Goal: Task Accomplishment & Management: Use online tool/utility

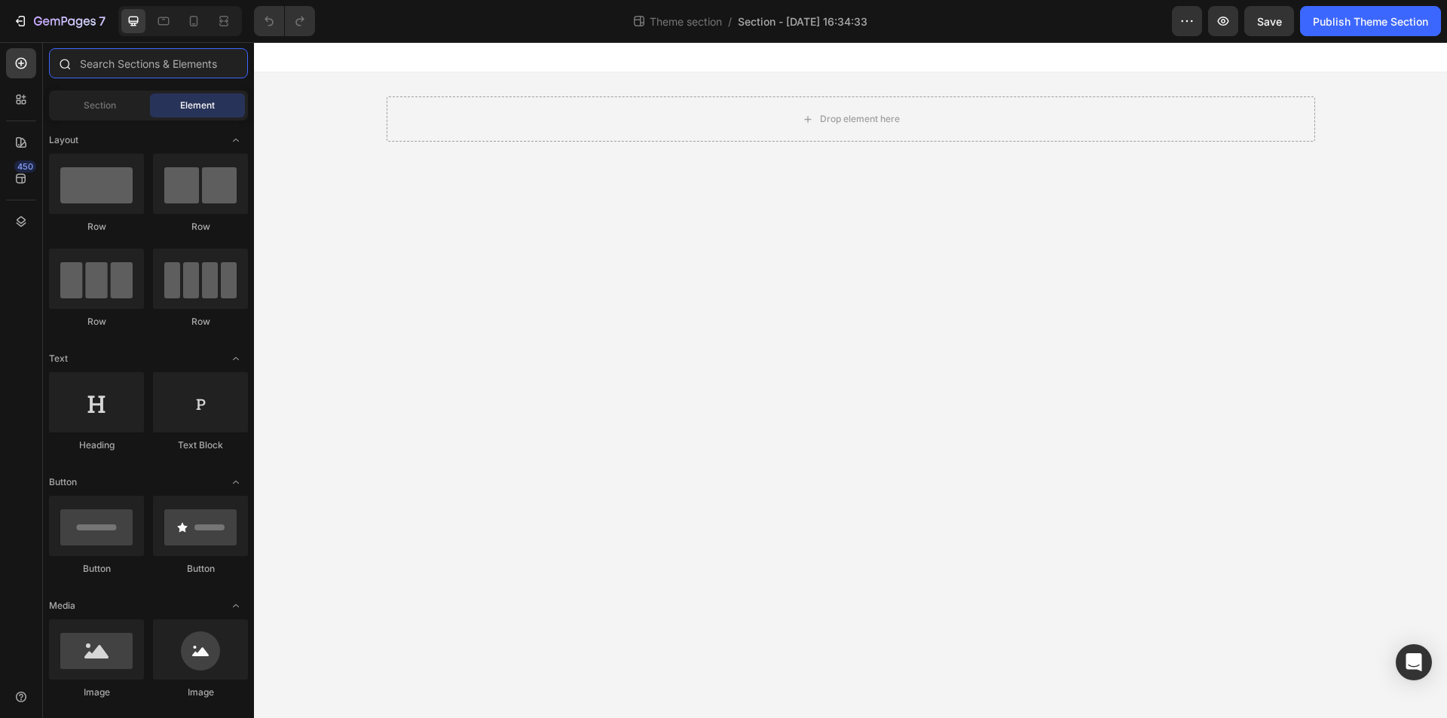
click at [90, 66] on input "text" at bounding box center [148, 63] width 199 height 30
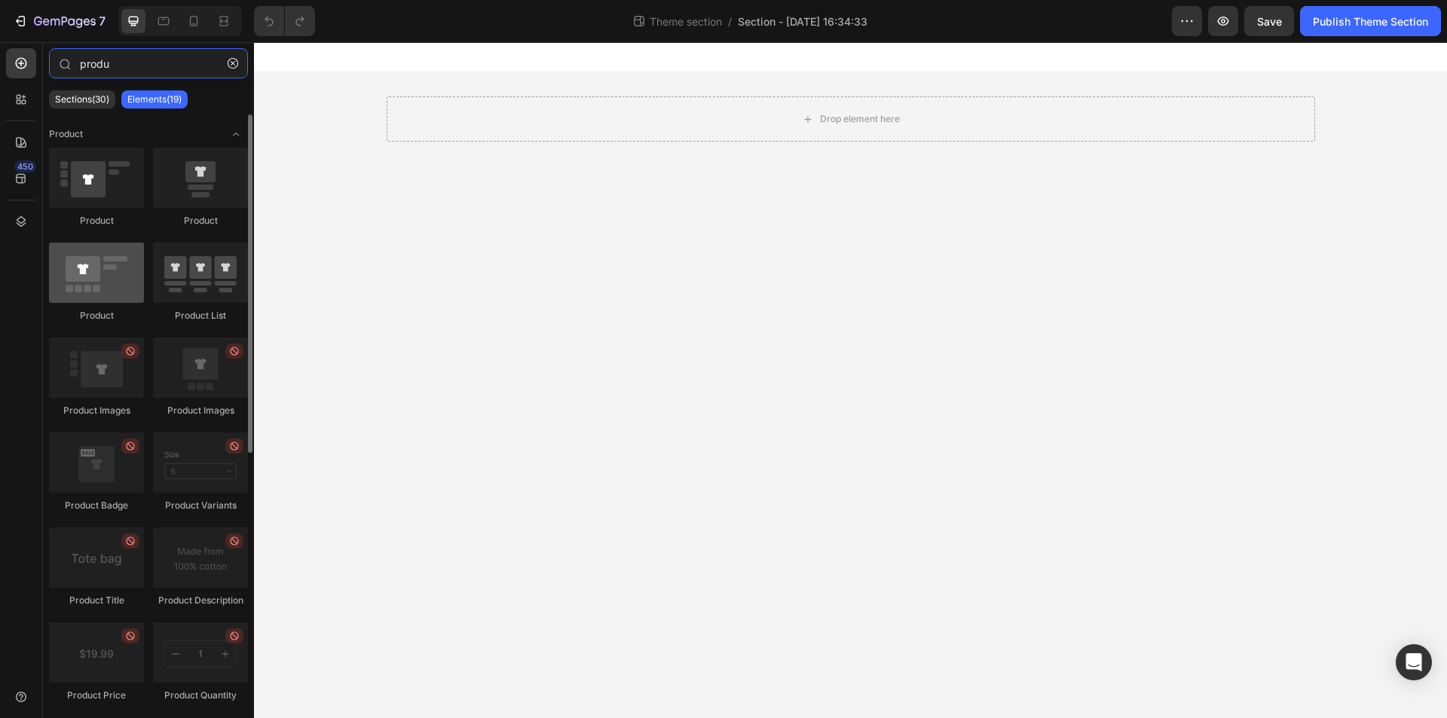
type input "produ"
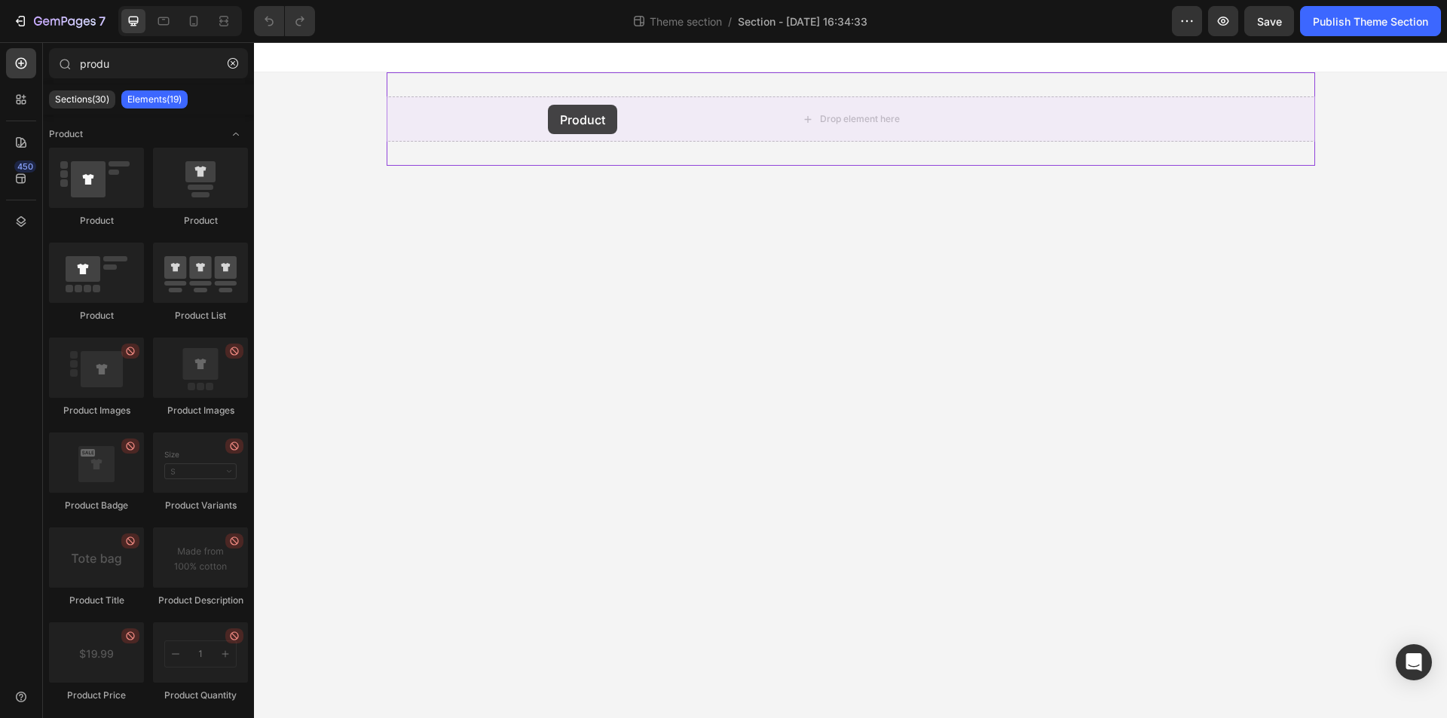
drag, startPoint x: 381, startPoint y: 336, endPoint x: 548, endPoint y: 105, distance: 285.2
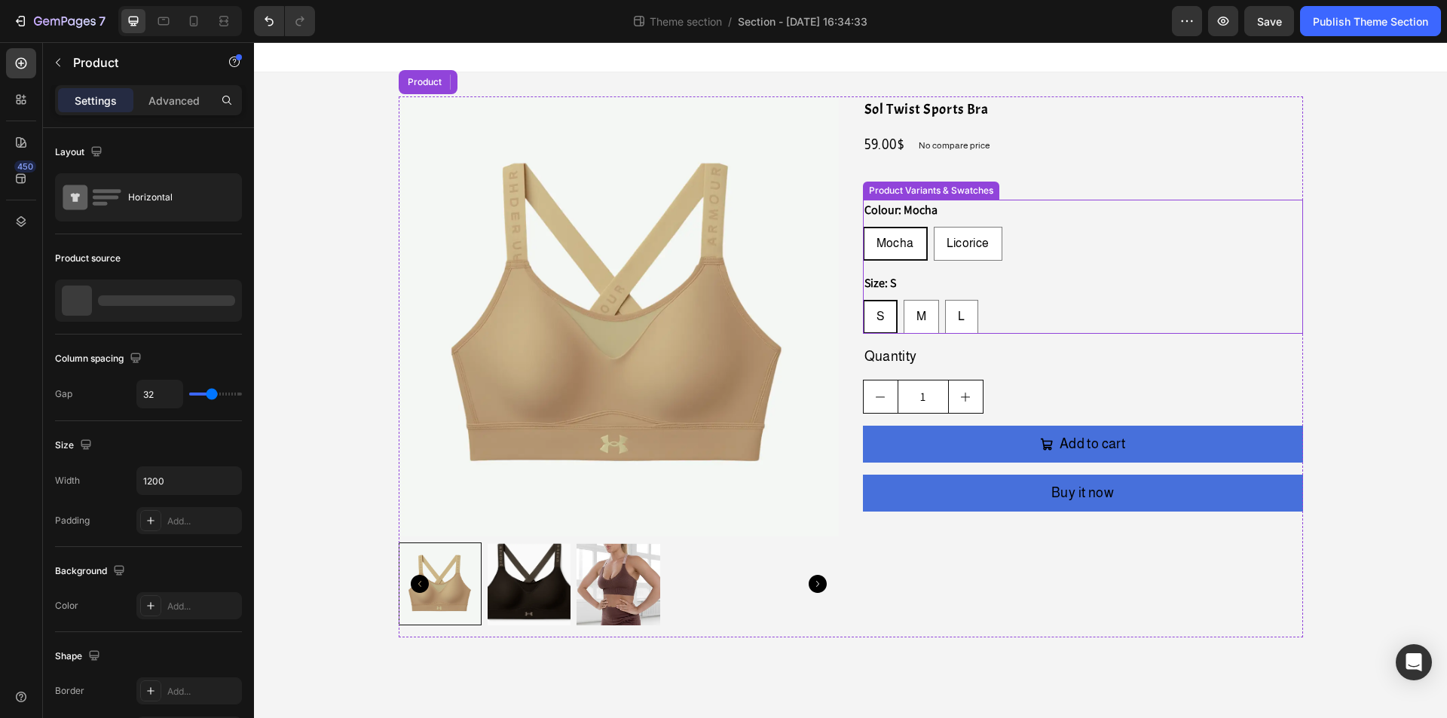
click at [1095, 287] on div "Size: S S S S M M M L L L" at bounding box center [1083, 303] width 440 height 61
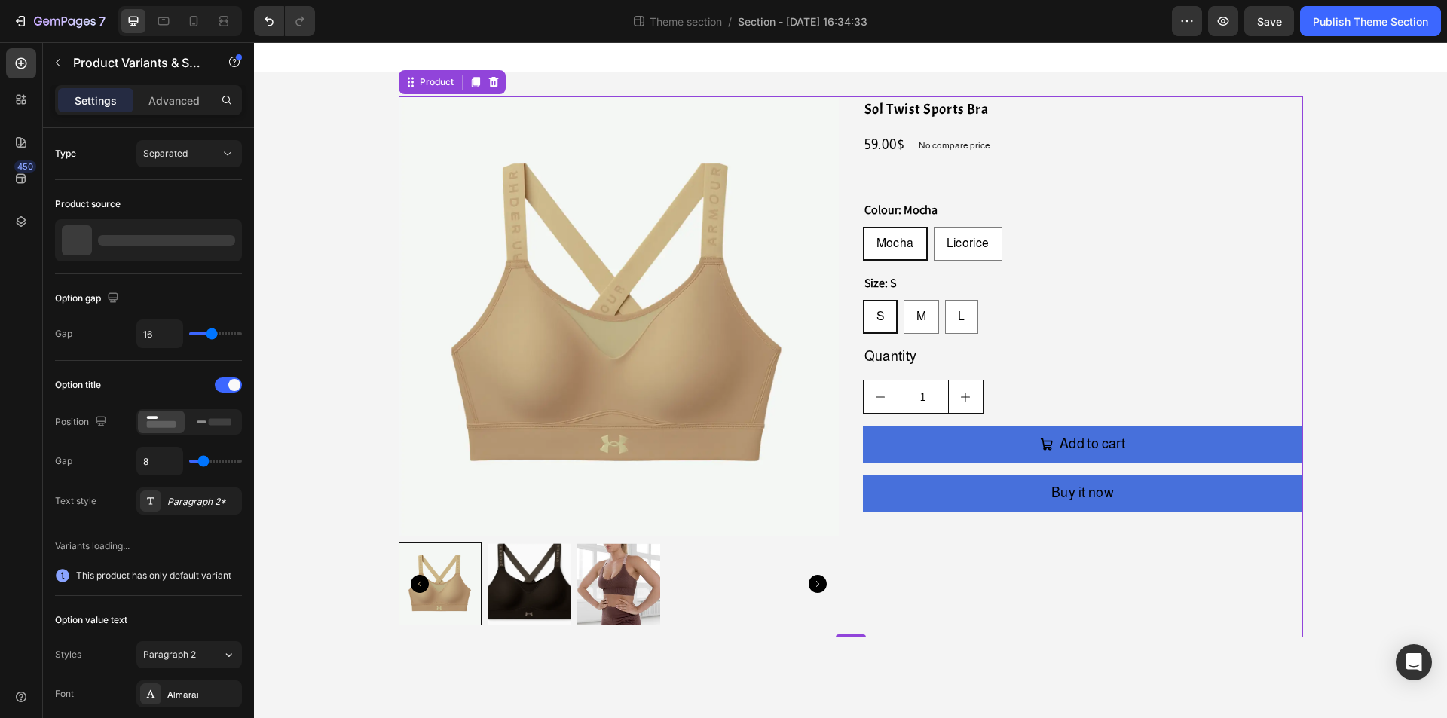
click at [856, 291] on div "Product Images Sol Twist Sports Bra Product Title 59.00$ Product Price Product …" at bounding box center [851, 366] width 905 height 541
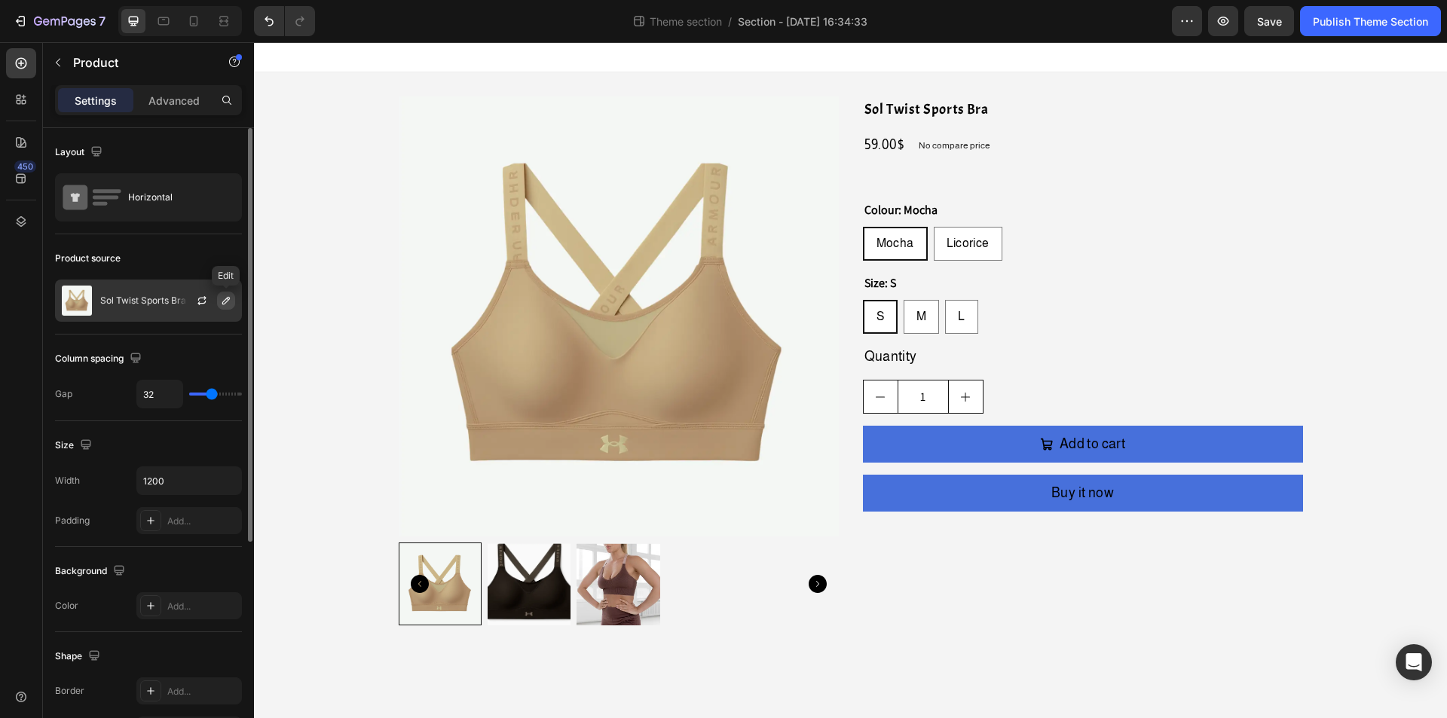
click at [222, 299] on icon "button" at bounding box center [226, 301] width 12 height 12
click at [199, 300] on icon "button" at bounding box center [202, 298] width 8 height 5
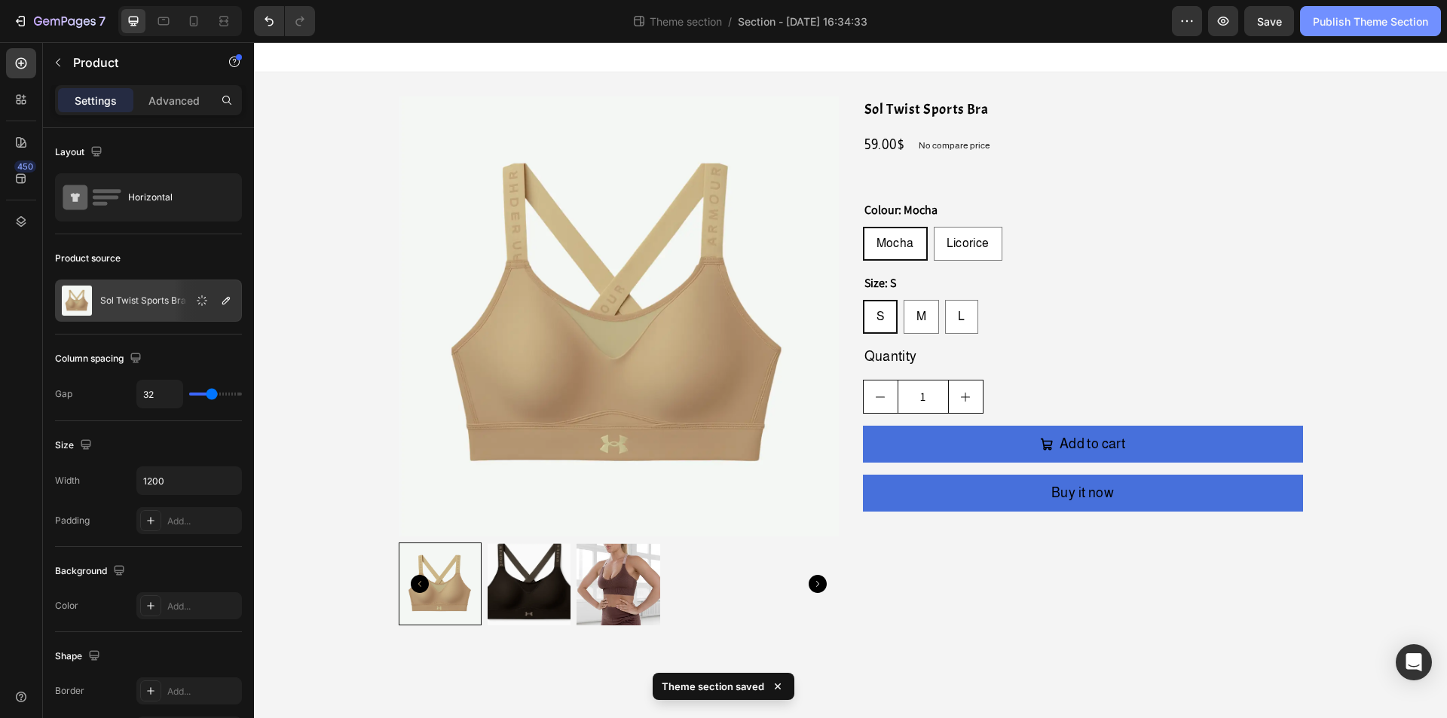
click at [1333, 35] on button "Publish Theme Section" at bounding box center [1370, 21] width 141 height 30
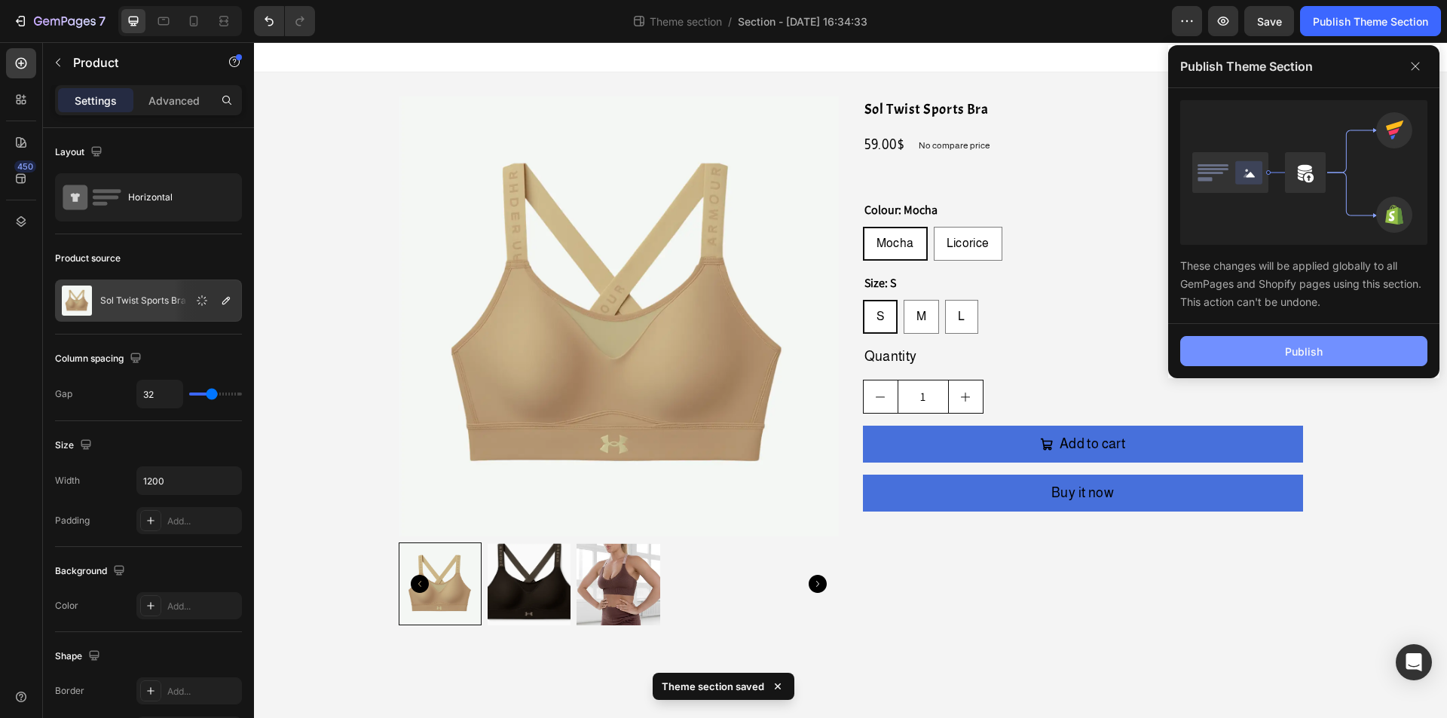
click at [1307, 355] on div "Publish" at bounding box center [1304, 352] width 38 height 16
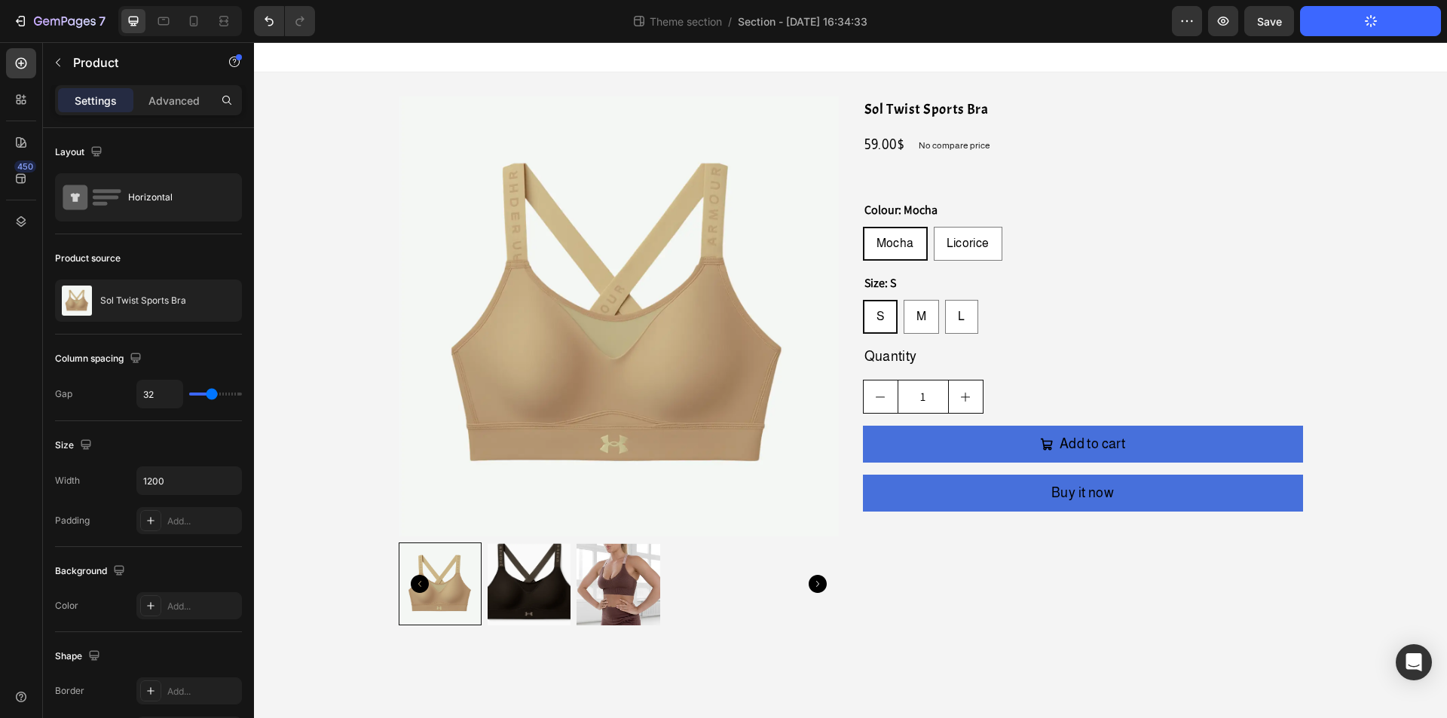
click at [852, 239] on div "Product Images Sol Twist Sports Bra Product Title 59.00$ Product Price Product …" at bounding box center [851, 366] width 905 height 541
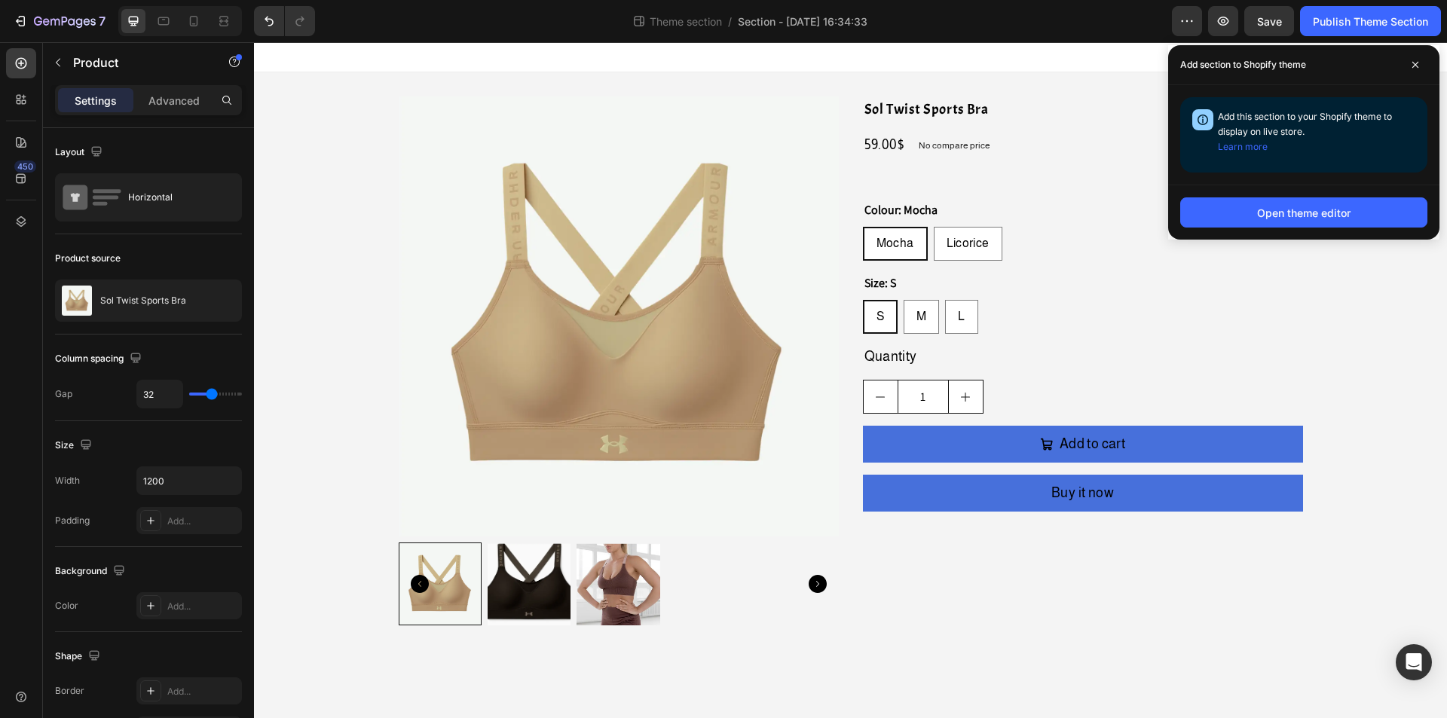
click at [852, 244] on div "Product Images Sol Twist Sports Bra Product Title 59.00$ Product Price Product …" at bounding box center [851, 366] width 905 height 541
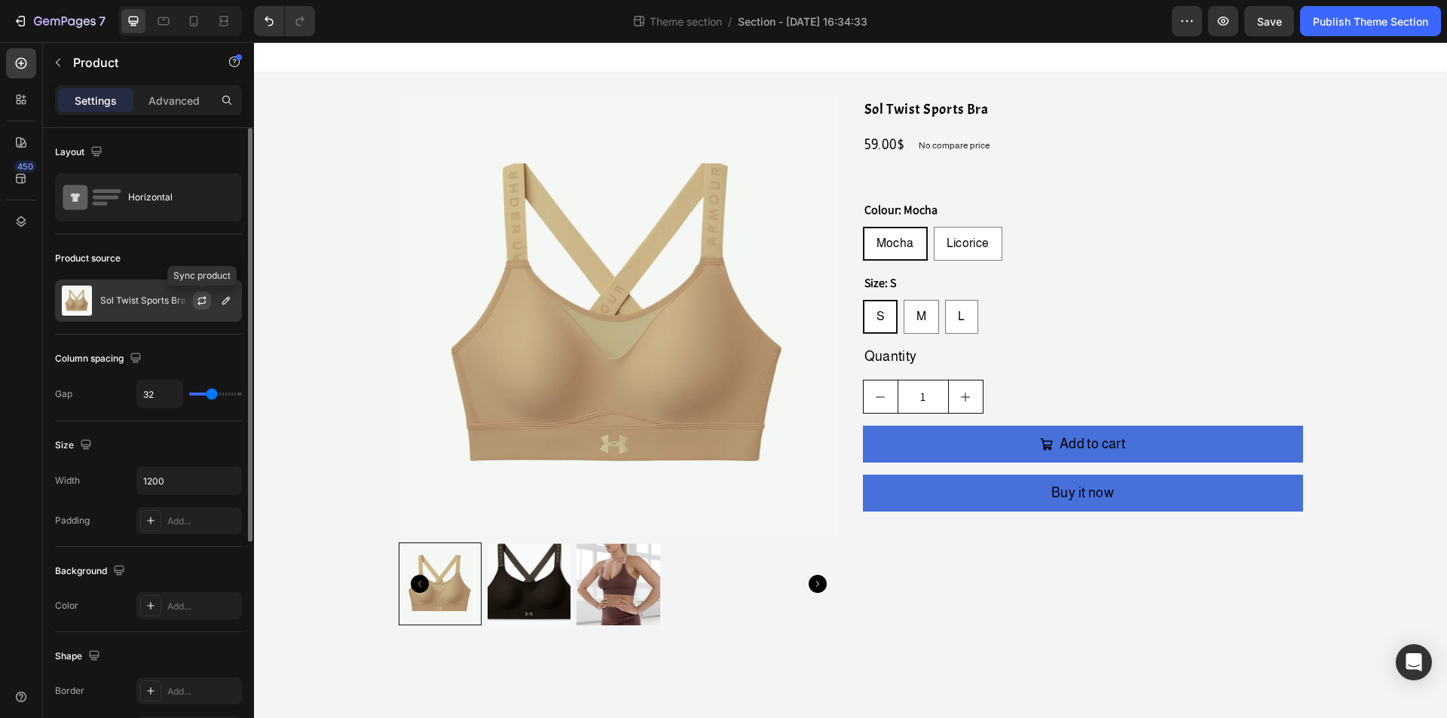
click at [201, 302] on icon "button" at bounding box center [202, 301] width 12 height 12
click at [221, 304] on icon "button" at bounding box center [226, 301] width 12 height 12
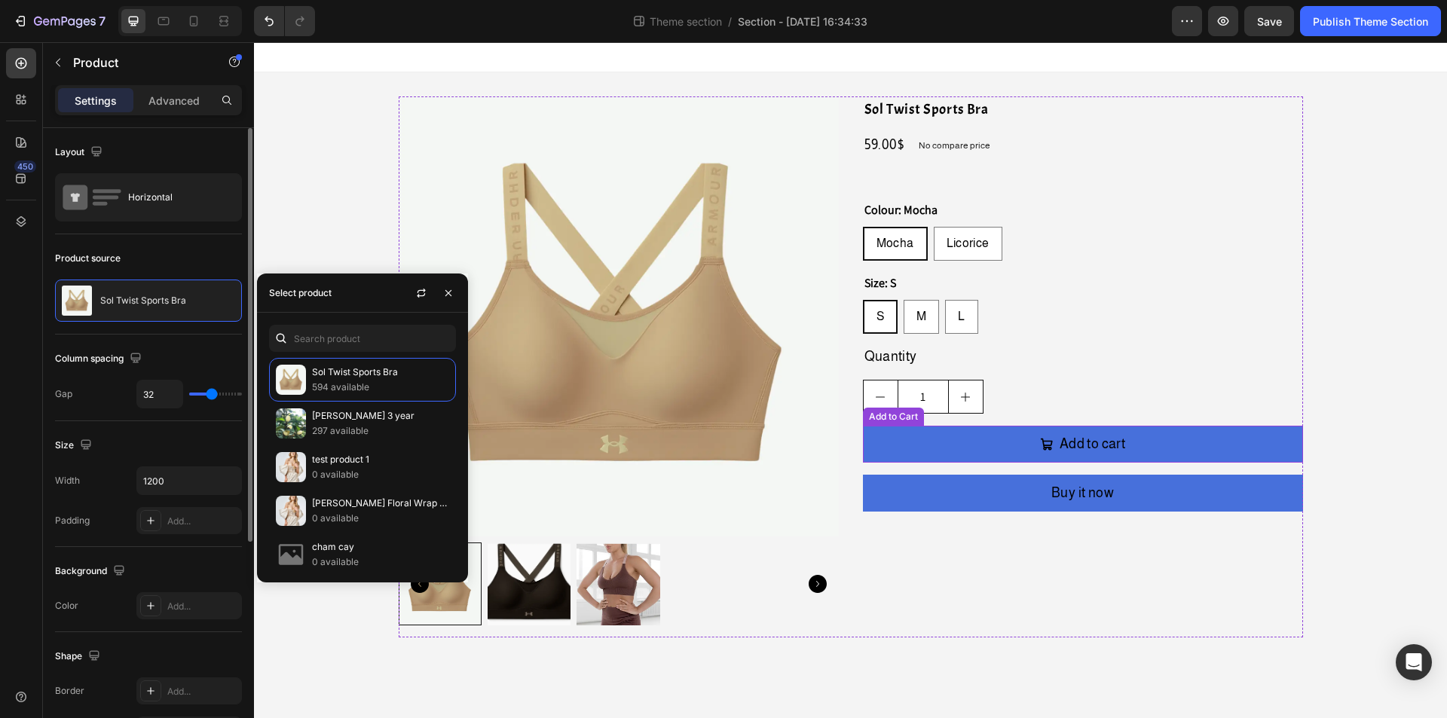
click at [859, 414] on div "Product Images Sol Twist Sports Bra Product Title 59.00$ Product Price Product …" at bounding box center [851, 366] width 905 height 541
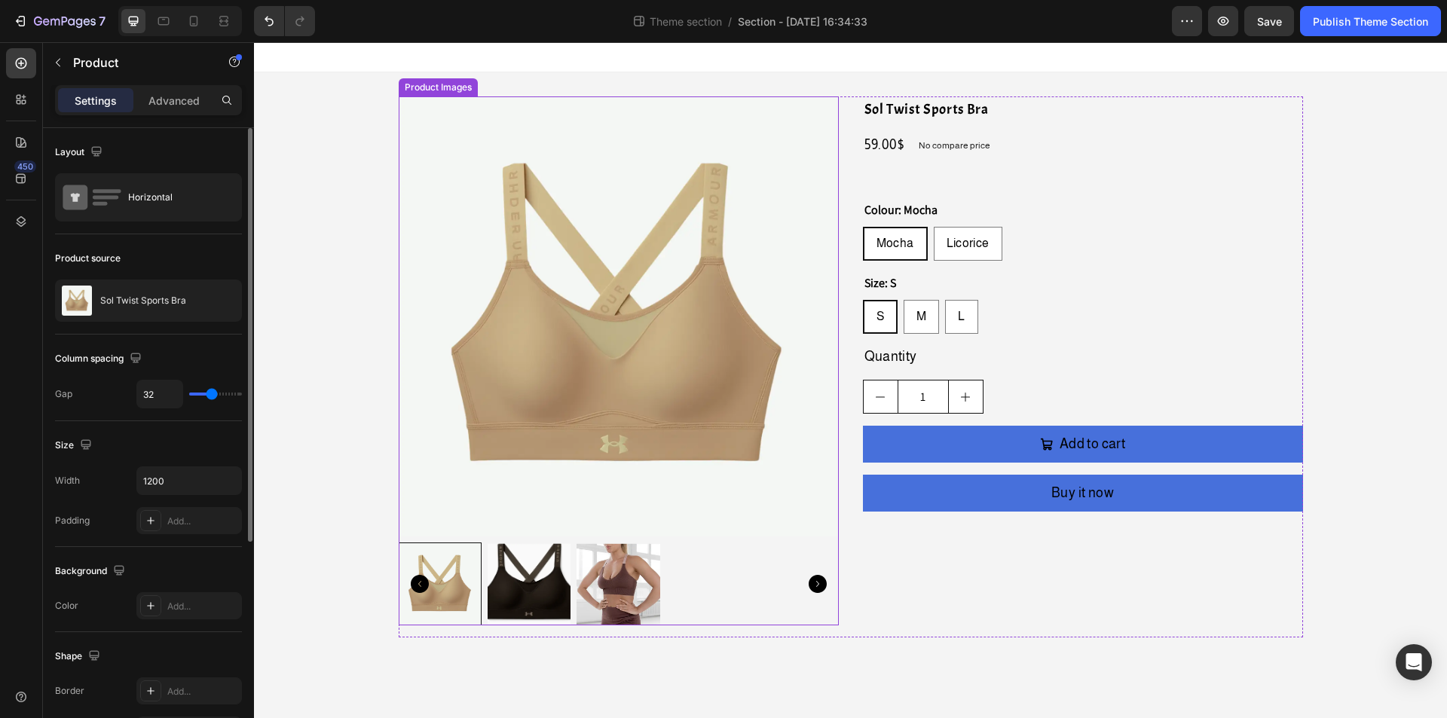
click at [513, 204] on img at bounding box center [619, 316] width 440 height 440
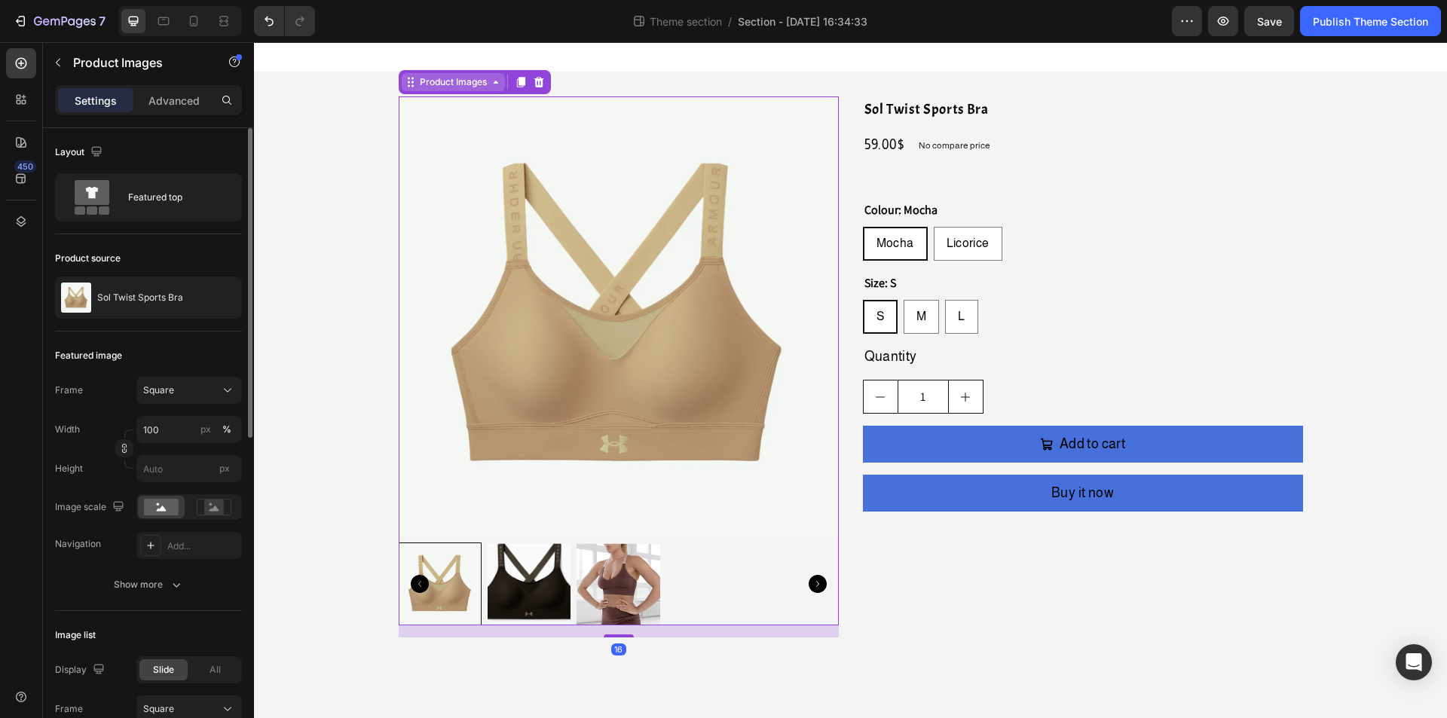
click at [455, 85] on div "Product Images" at bounding box center [453, 82] width 73 height 14
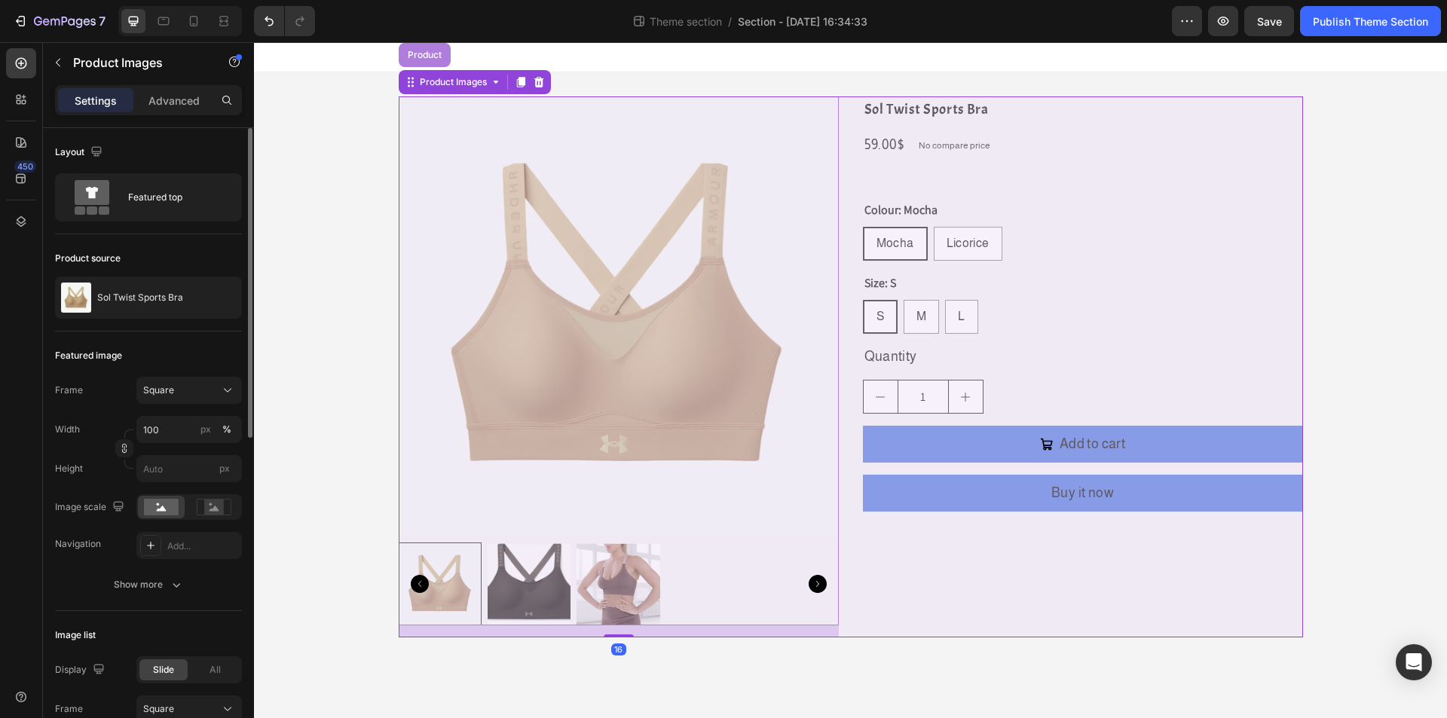
click at [434, 61] on div "Product" at bounding box center [425, 55] width 52 height 24
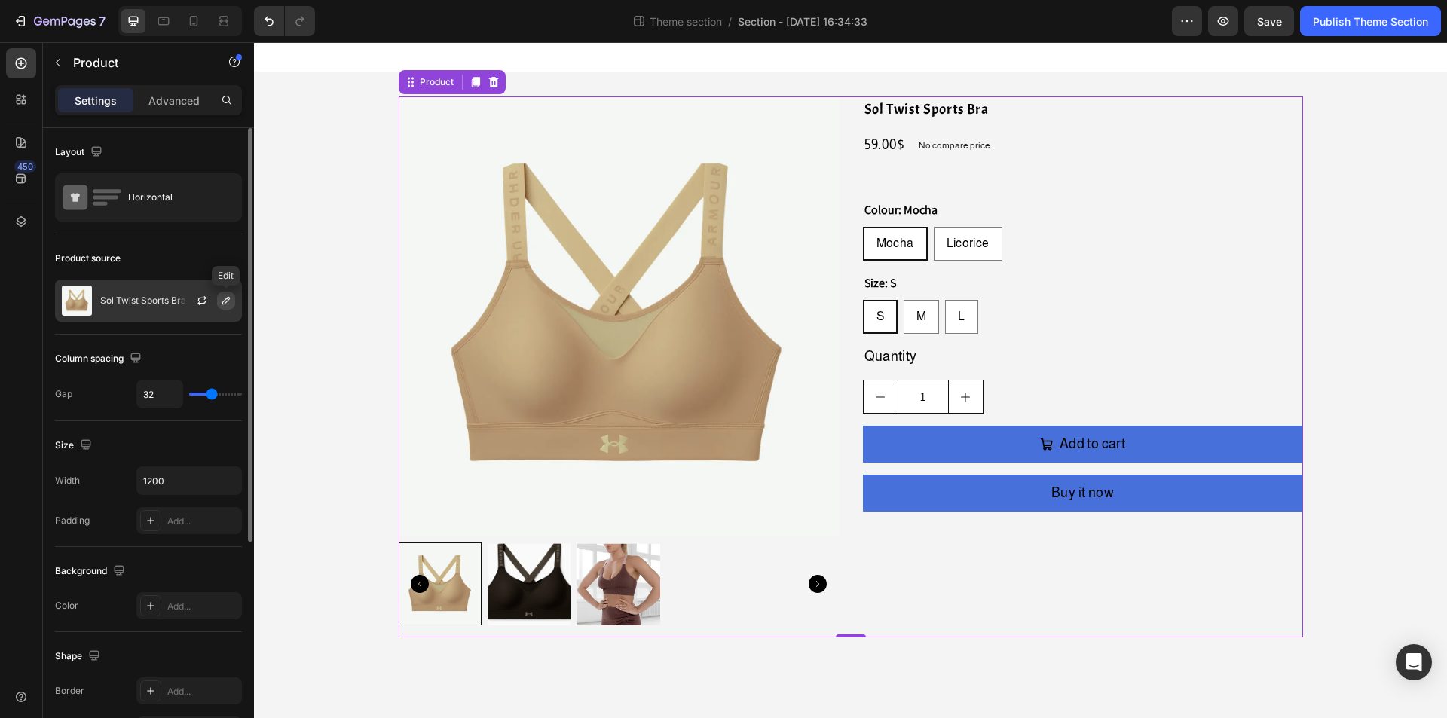
click at [226, 300] on icon "button" at bounding box center [226, 301] width 12 height 12
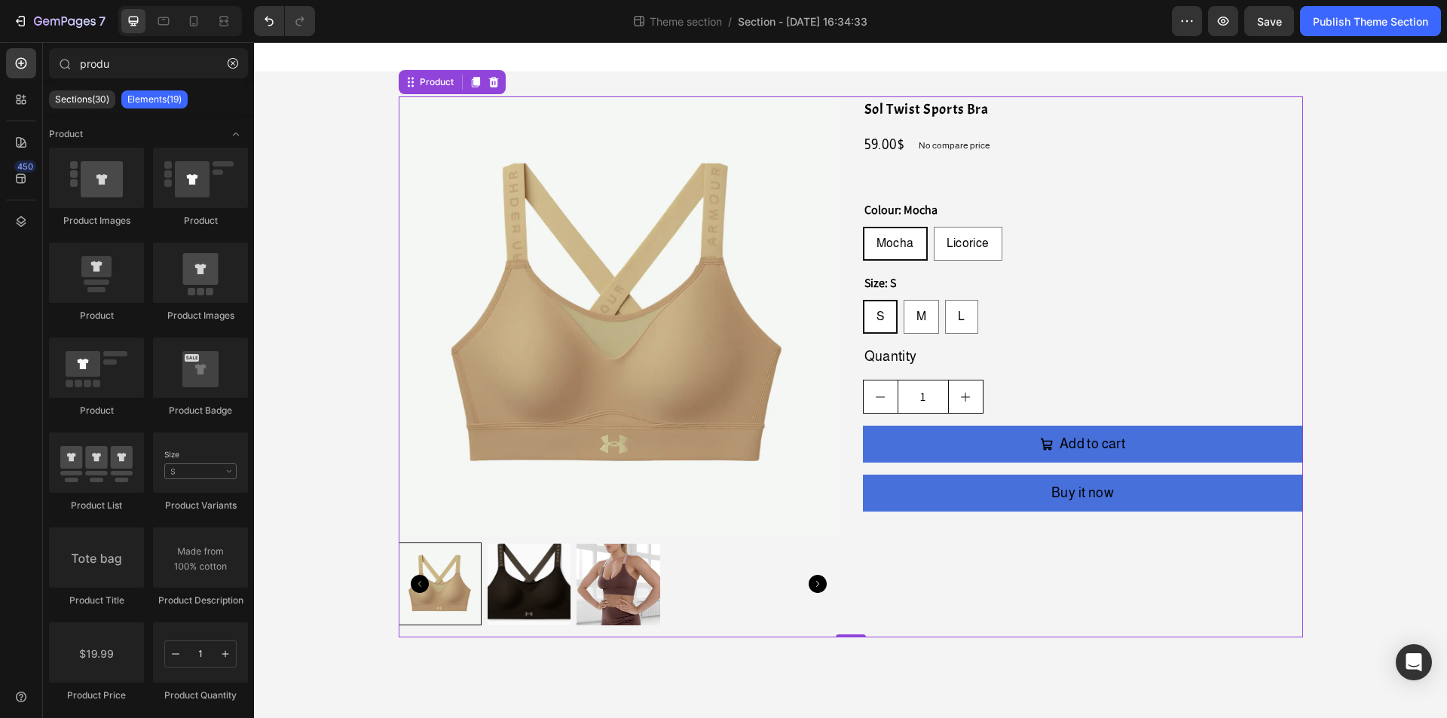
click at [325, 146] on div "Product Images Sol Twist Sports Bra Product Title 59.00$ Product Price Product …" at bounding box center [850, 367] width 1193 height 590
click at [474, 131] on img at bounding box center [619, 316] width 440 height 440
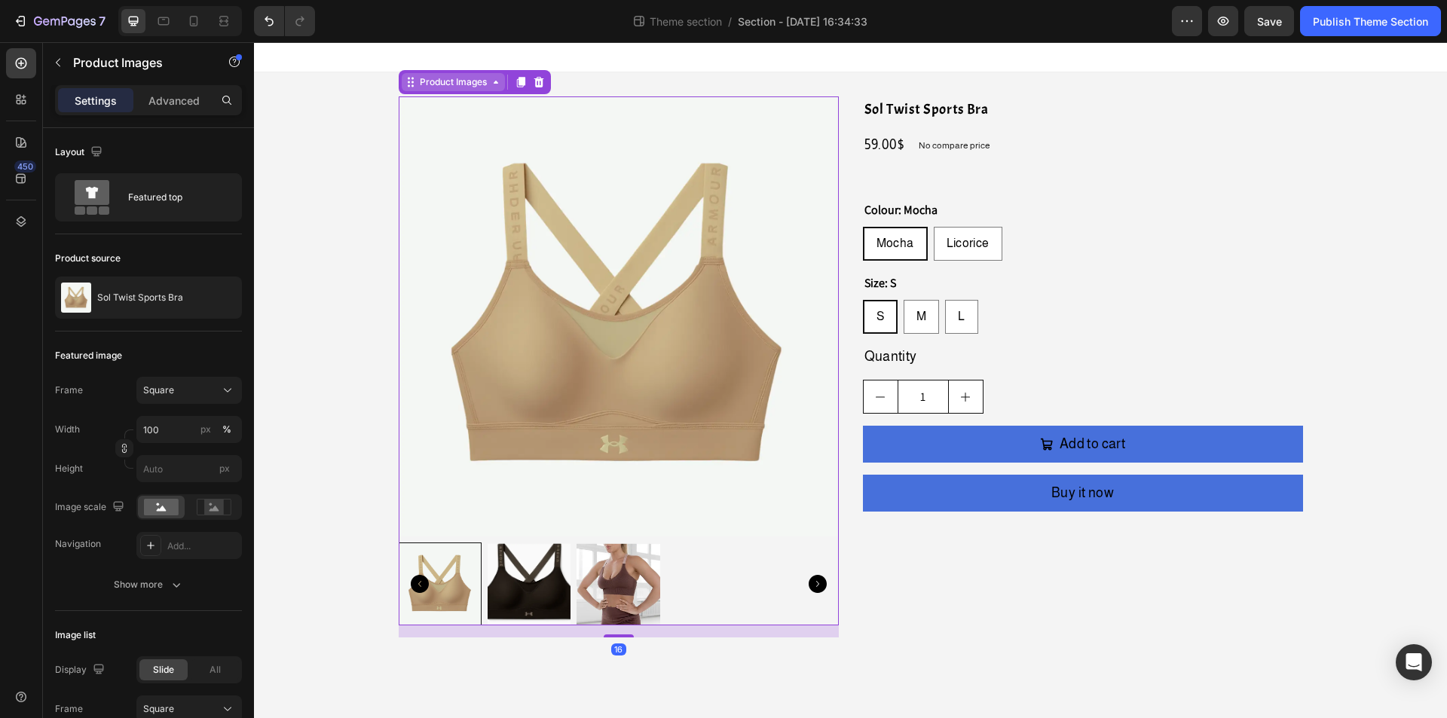
click at [458, 84] on div "Product Images" at bounding box center [453, 82] width 73 height 14
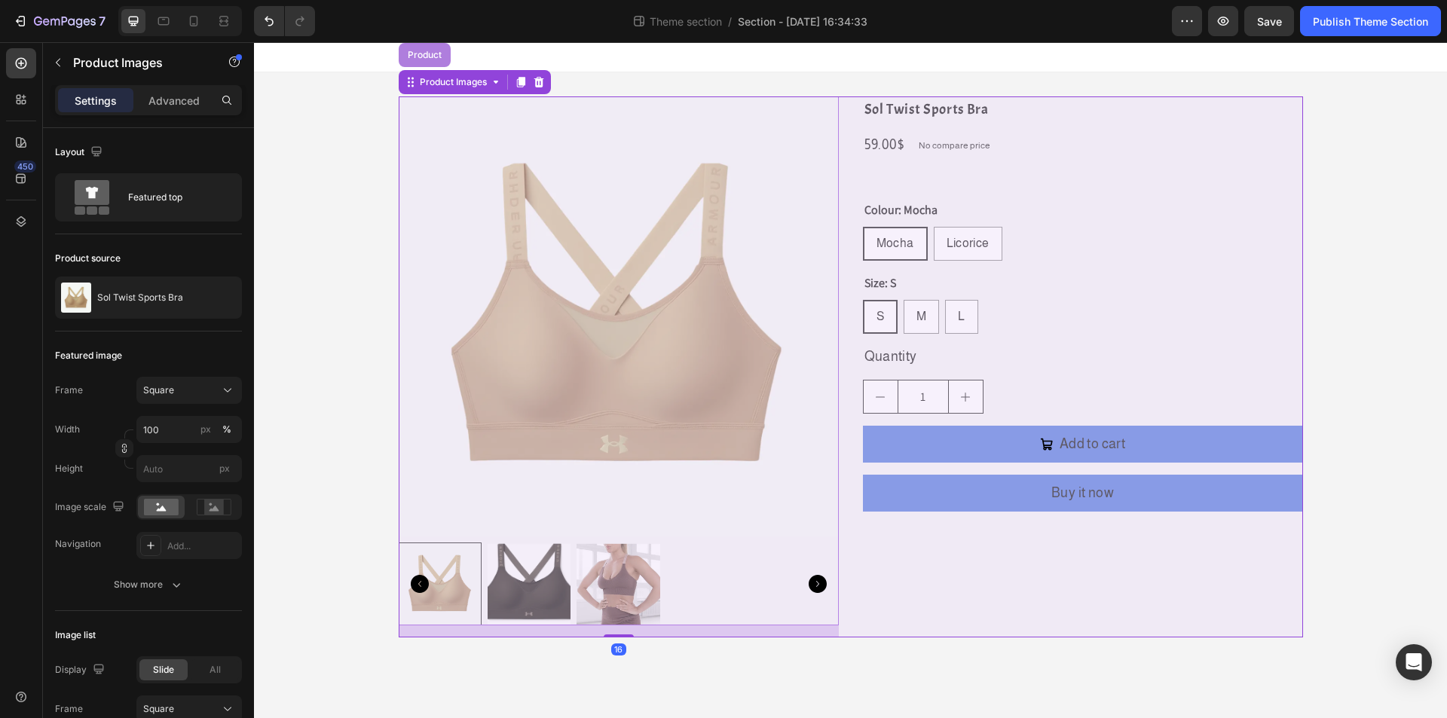
click at [412, 52] on div "Product" at bounding box center [425, 55] width 40 height 9
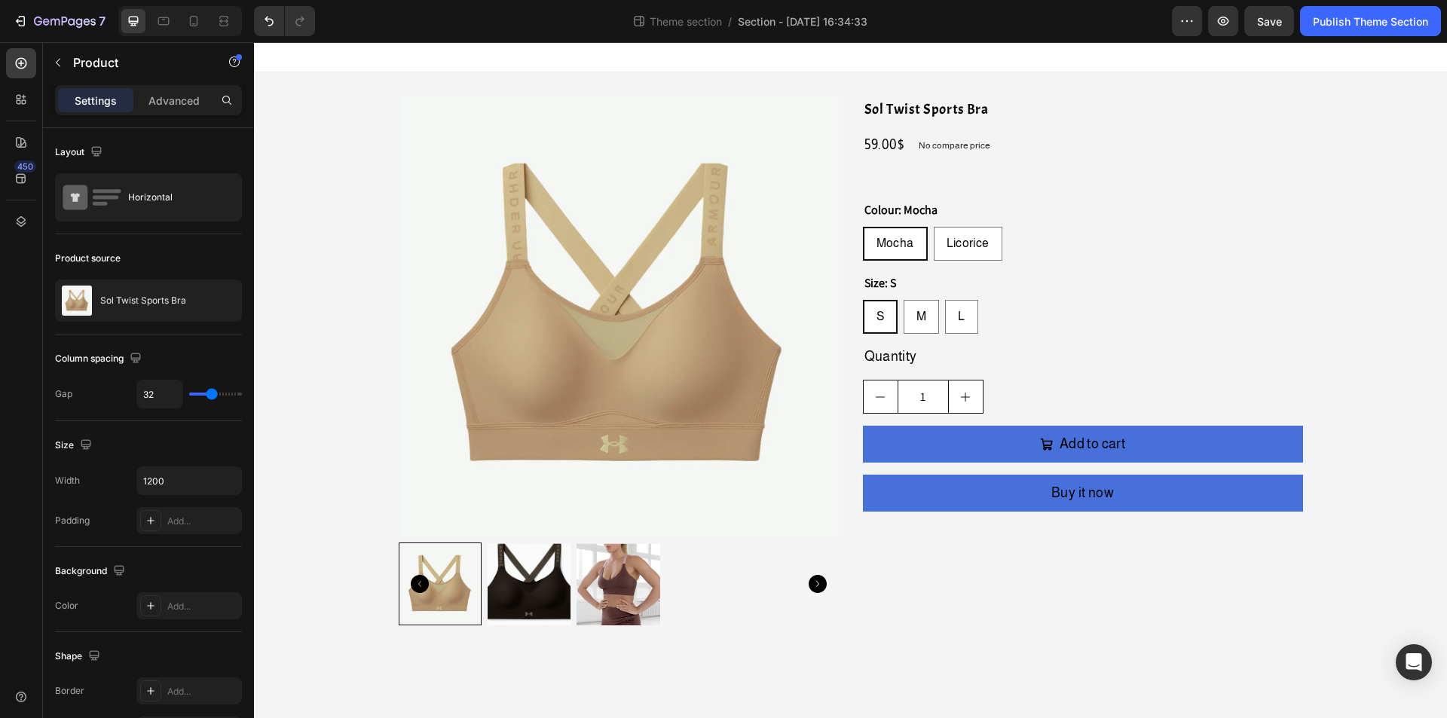
click at [356, 119] on div "Product Images Sol Twist Sports Bra Product Title 59.00$ Product Price Product …" at bounding box center [850, 367] width 1193 height 590
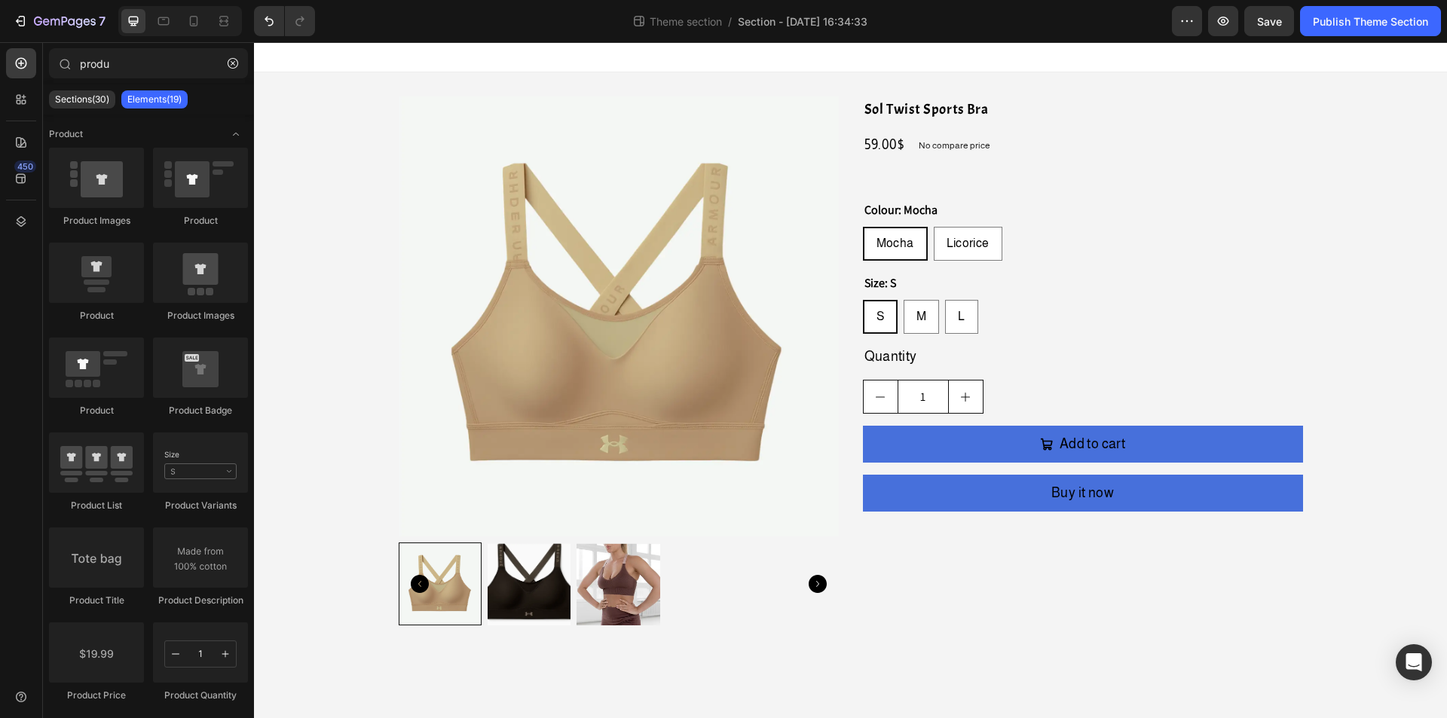
click at [287, 100] on div "Product Images Sol Twist Sports Bra Product Title 59.00$ Product Price Product …" at bounding box center [850, 367] width 1193 height 590
click at [527, 163] on img at bounding box center [619, 316] width 440 height 440
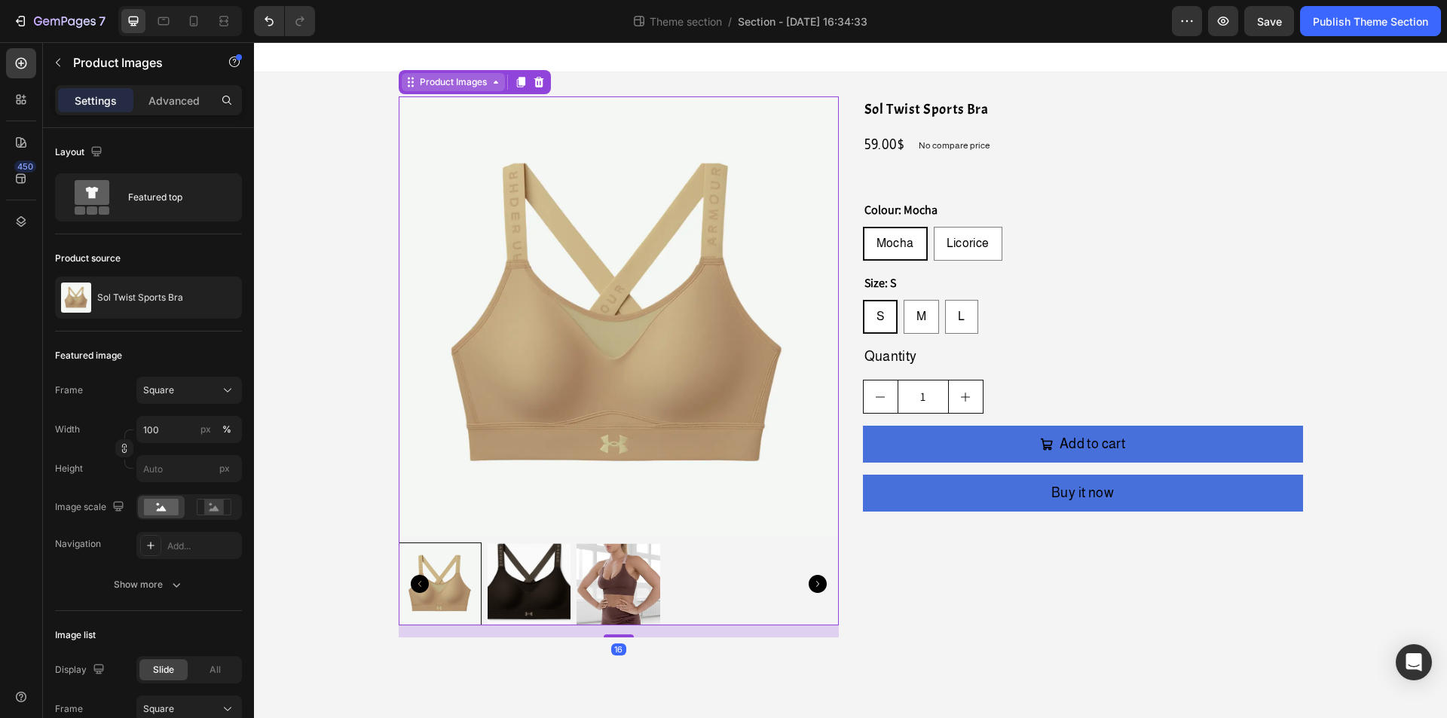
click at [433, 84] on div "Product Images" at bounding box center [453, 82] width 73 height 14
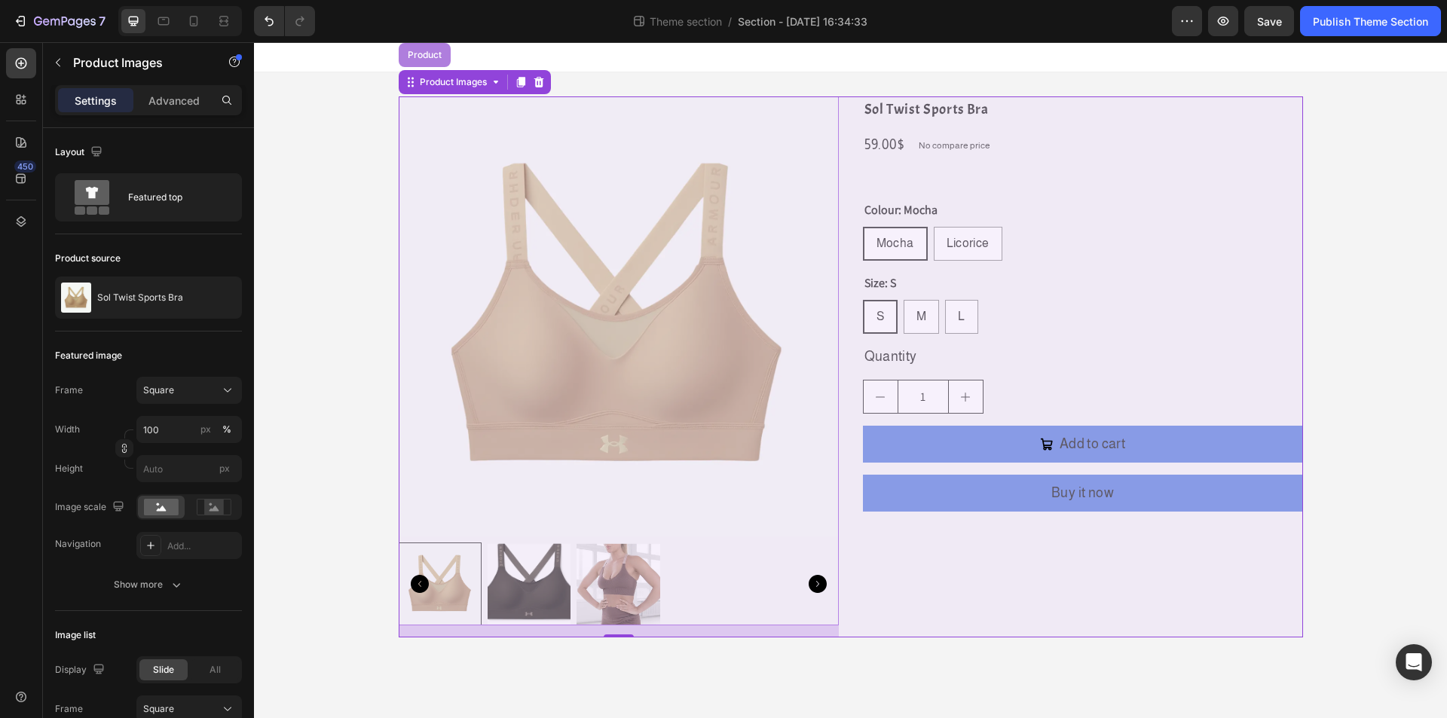
click at [423, 62] on div "Product" at bounding box center [425, 55] width 52 height 24
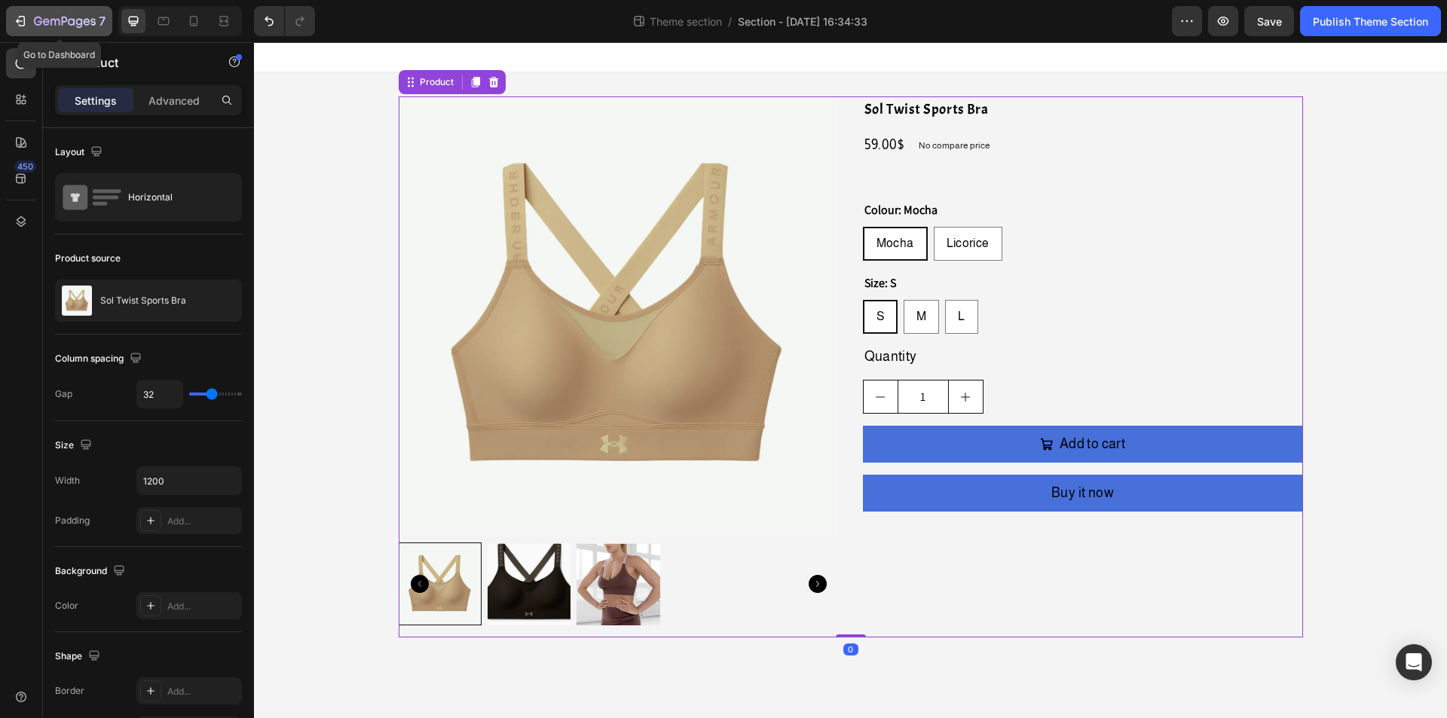
click at [14, 25] on icon "button" at bounding box center [20, 21] width 15 height 15
